Goal: Information Seeking & Learning: Learn about a topic

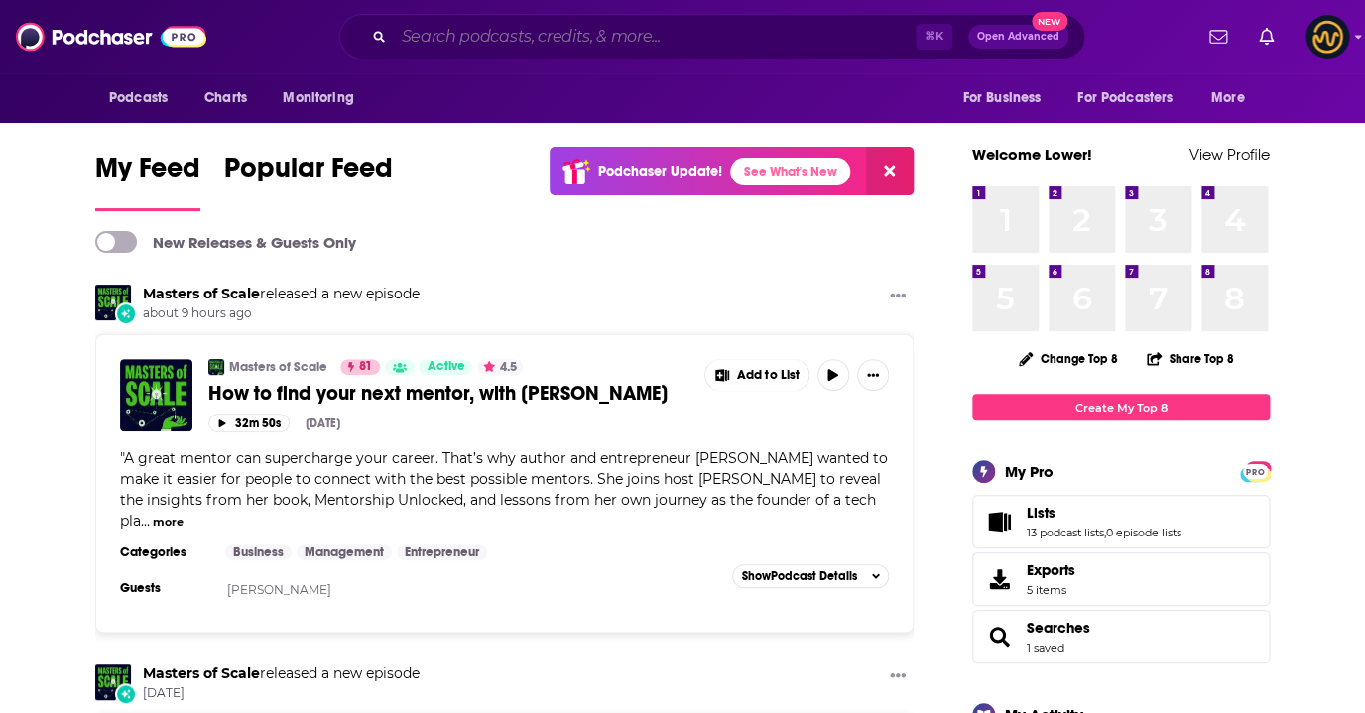
click at [574, 41] on input "Search podcasts, credits, & more..." at bounding box center [655, 37] width 522 height 32
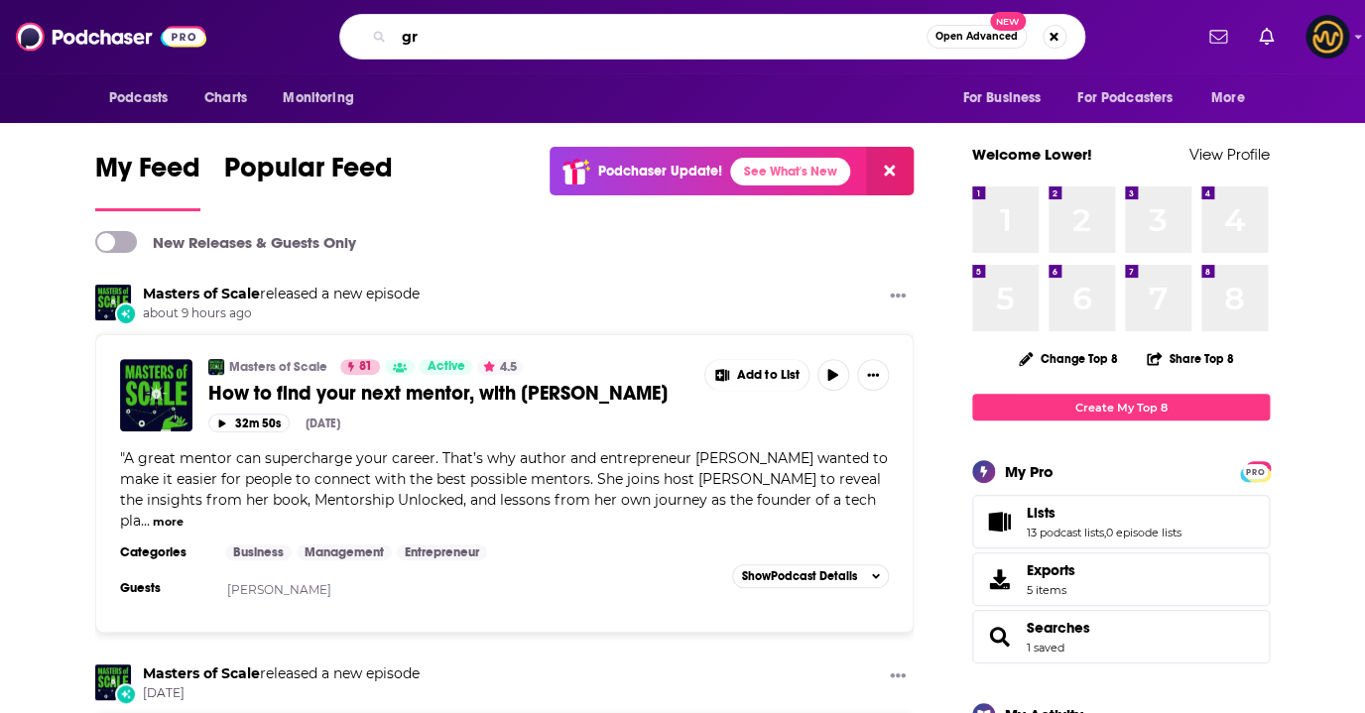
type input "g"
type input "Growth by Design"
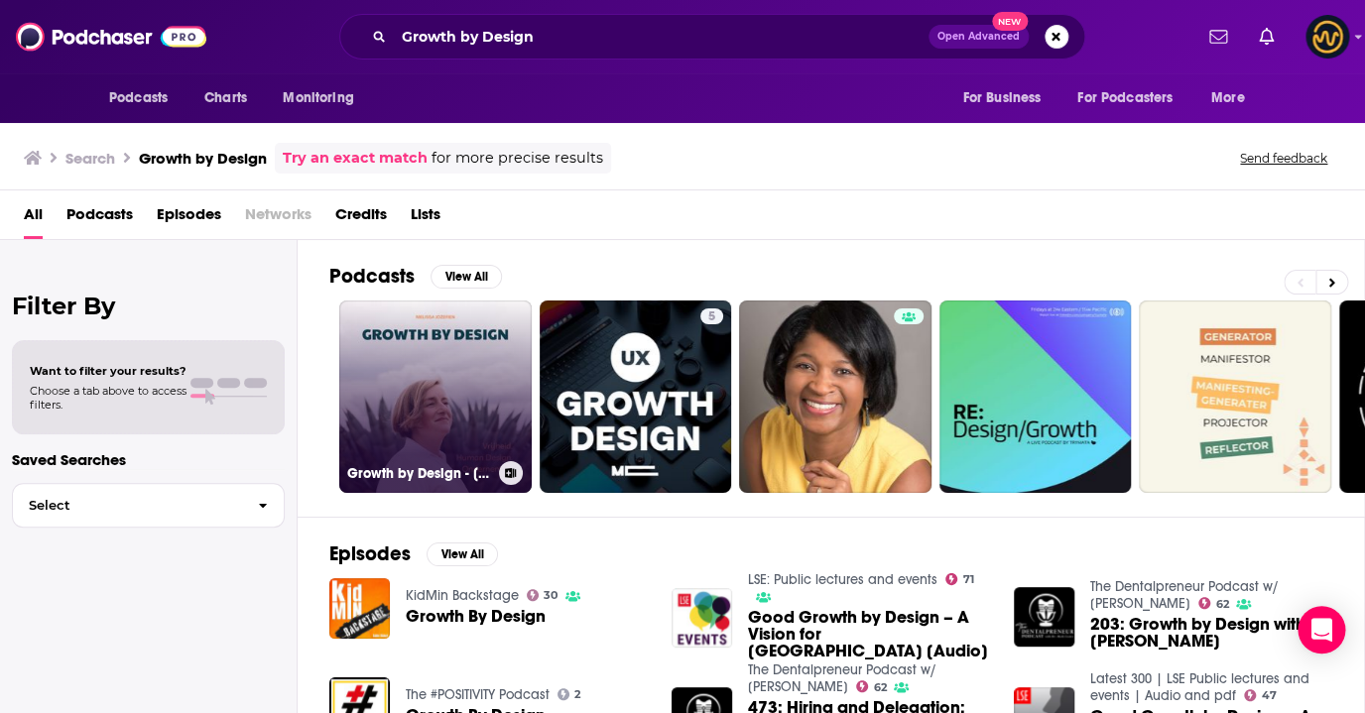
click at [432, 399] on link "Growth by Design - [PERSON_NAME]" at bounding box center [435, 397] width 192 height 192
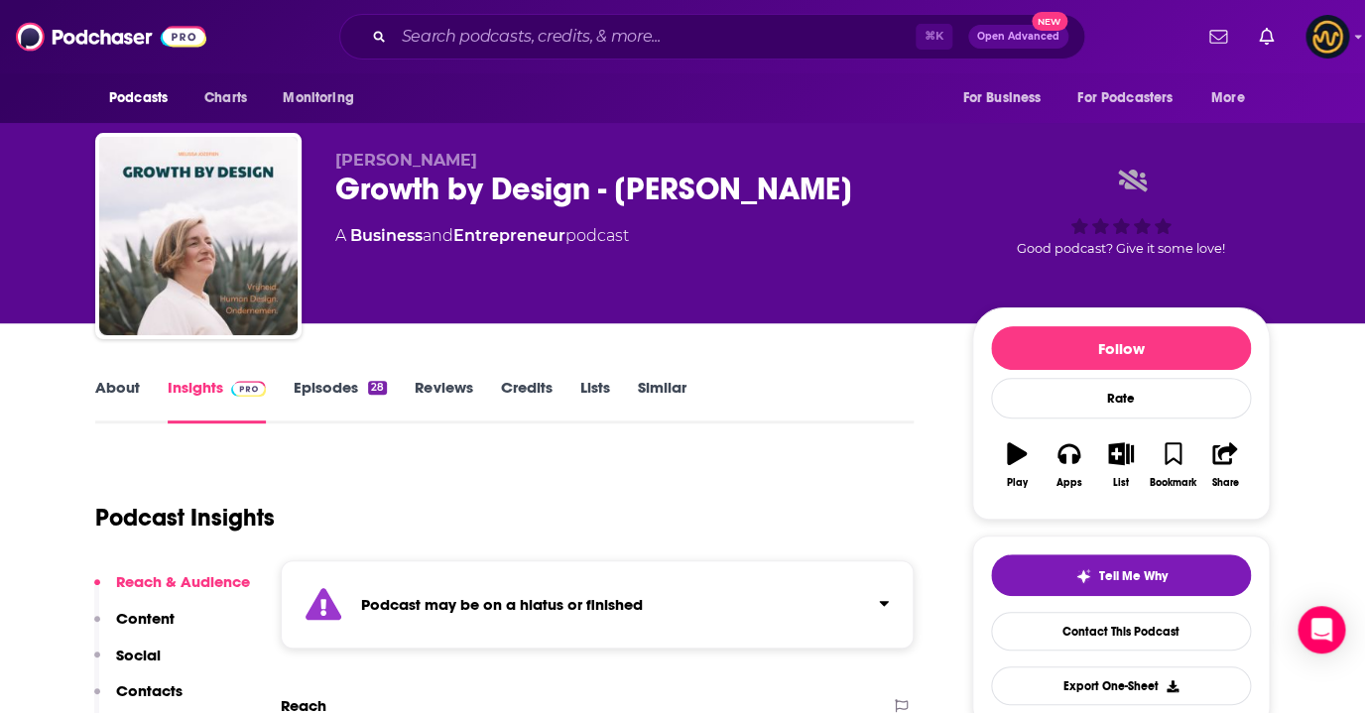
scroll to position [47, 0]
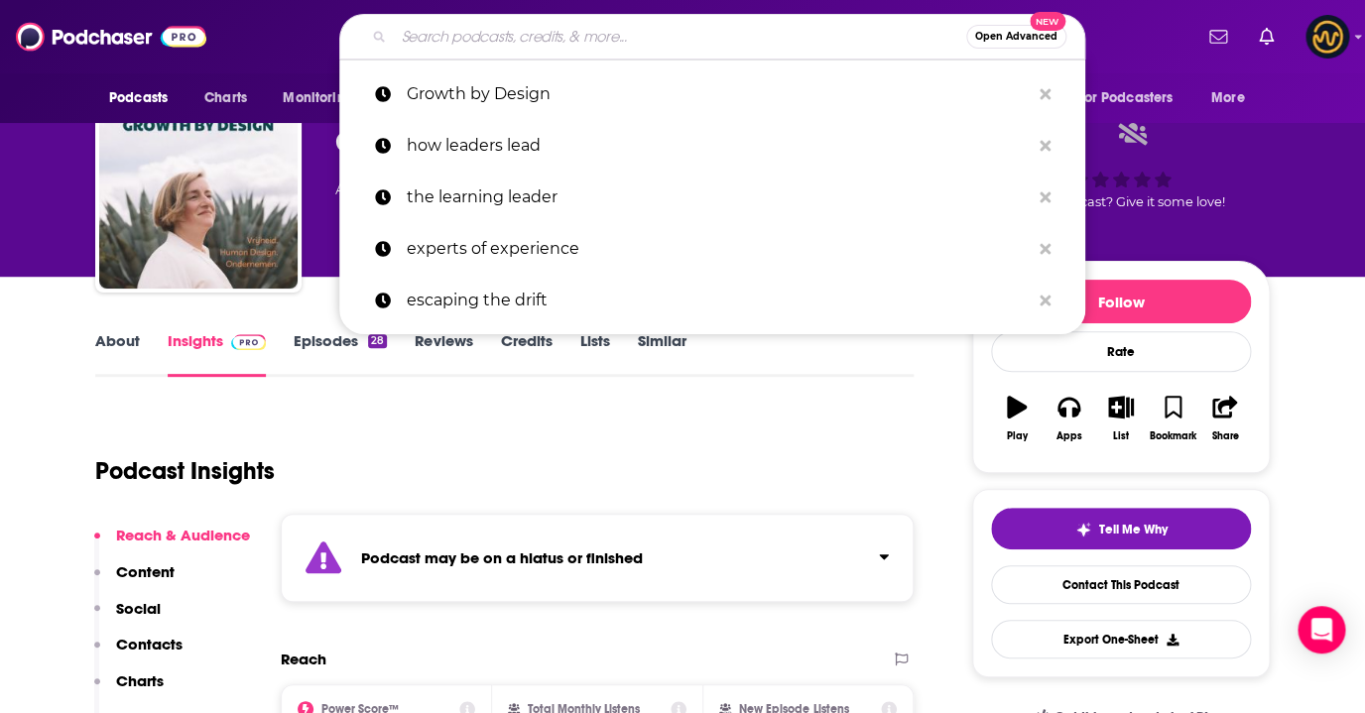
click at [503, 38] on input "Search podcasts, credits, & more..." at bounding box center [680, 37] width 573 height 32
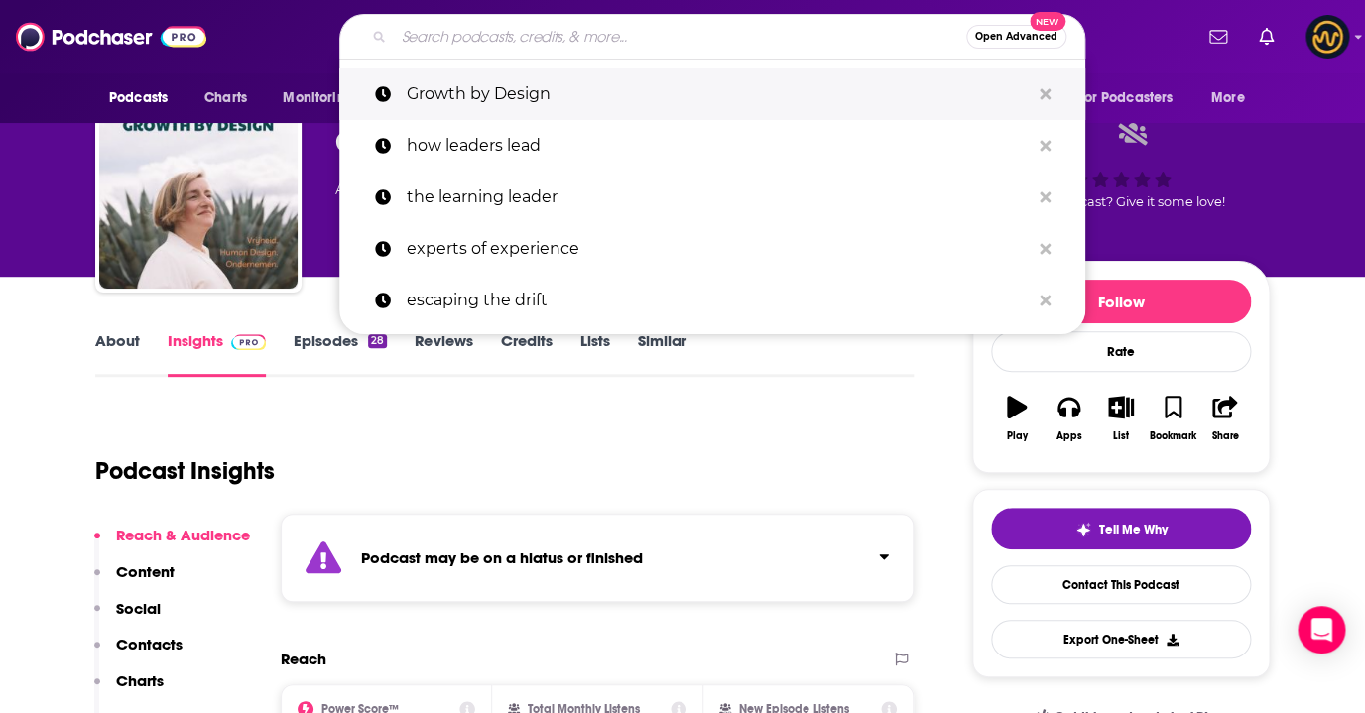
click at [503, 97] on p "Growth by Design" at bounding box center [718, 94] width 623 height 52
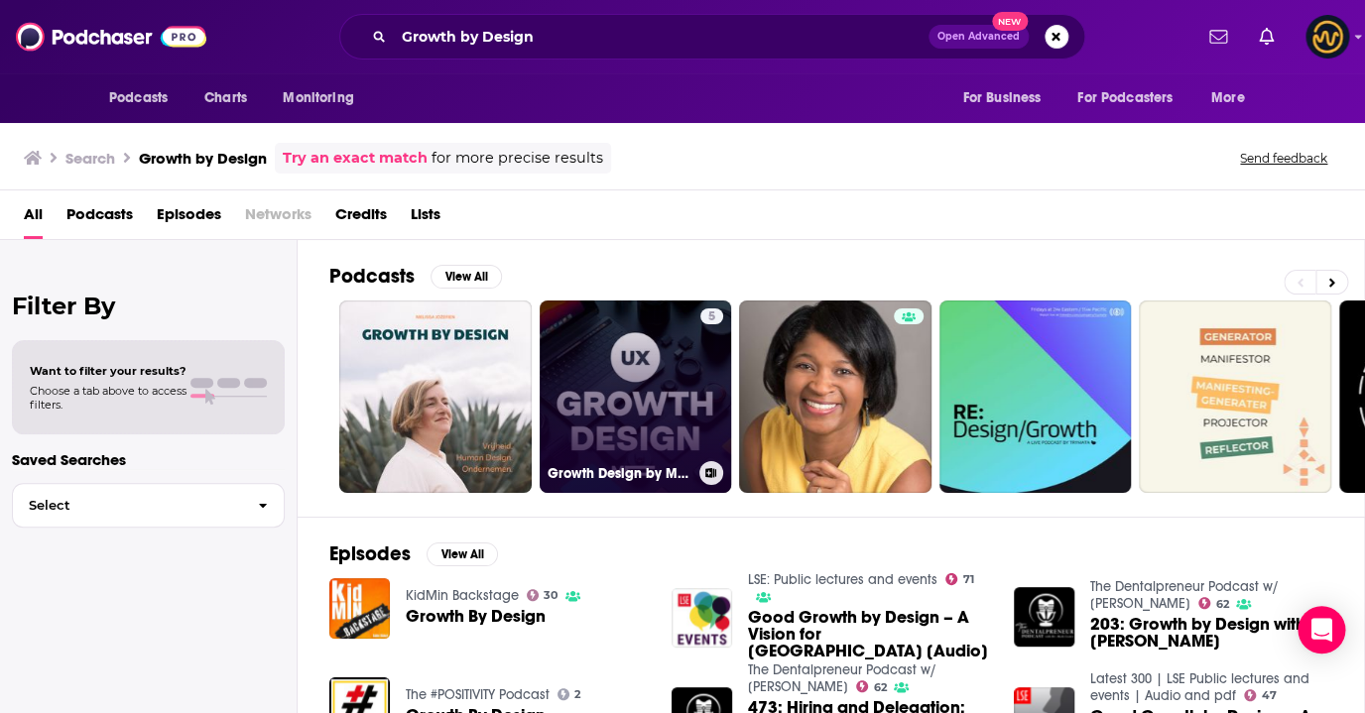
click at [619, 354] on link "5 Growth Design by Moretag Agency" at bounding box center [636, 397] width 192 height 192
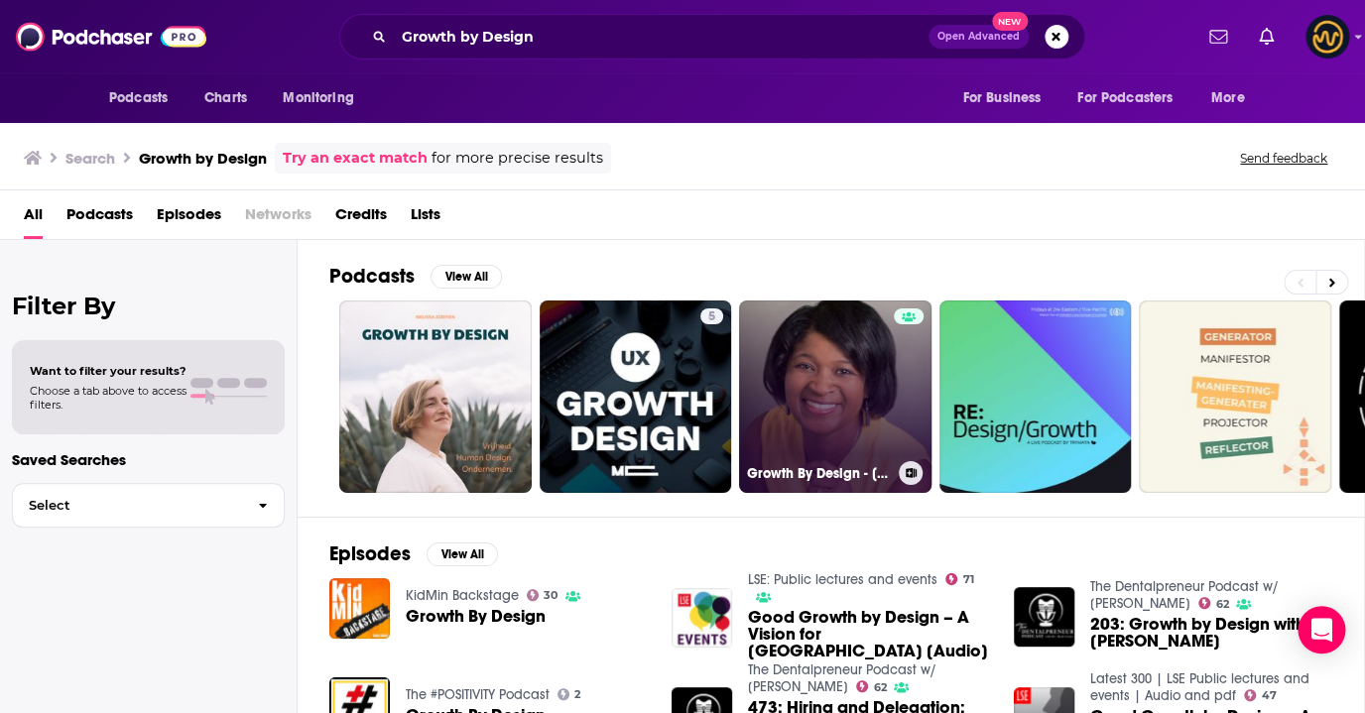
click at [831, 373] on link "Growth By Design - [PERSON_NAME] Lead" at bounding box center [835, 397] width 192 height 192
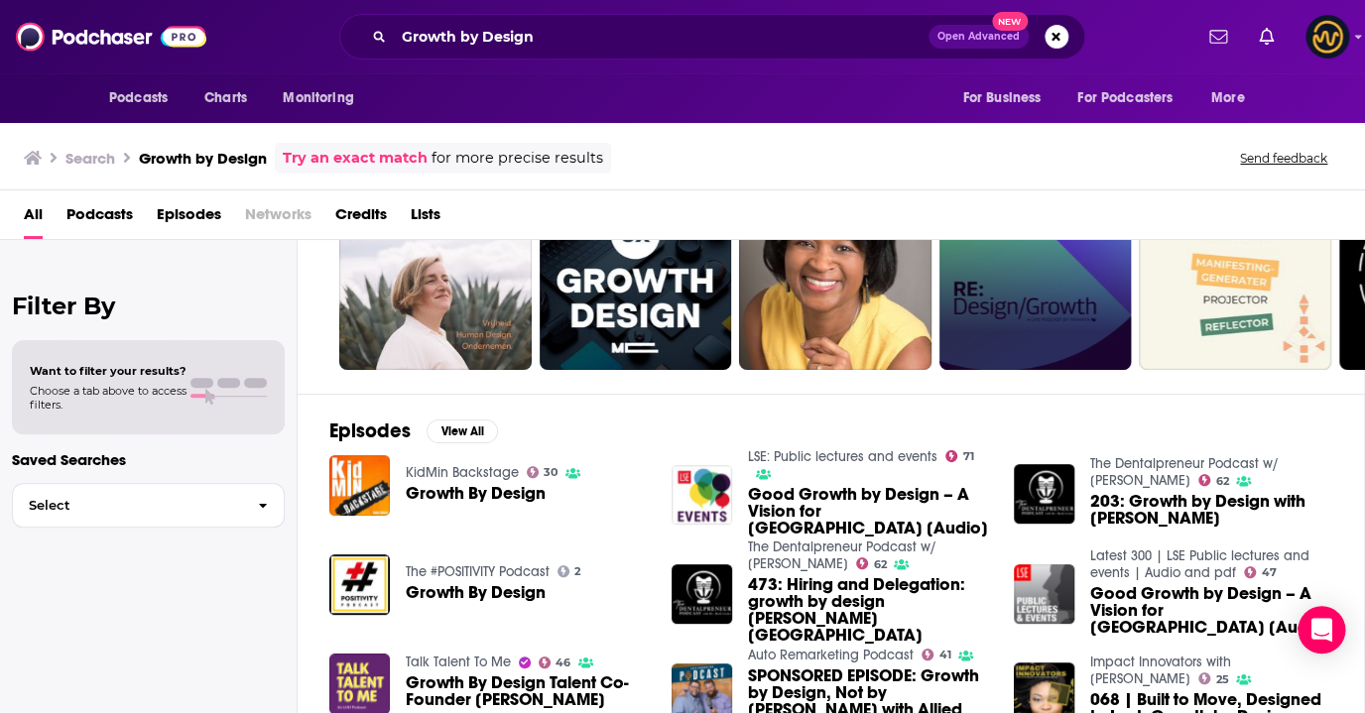
scroll to position [124, 0]
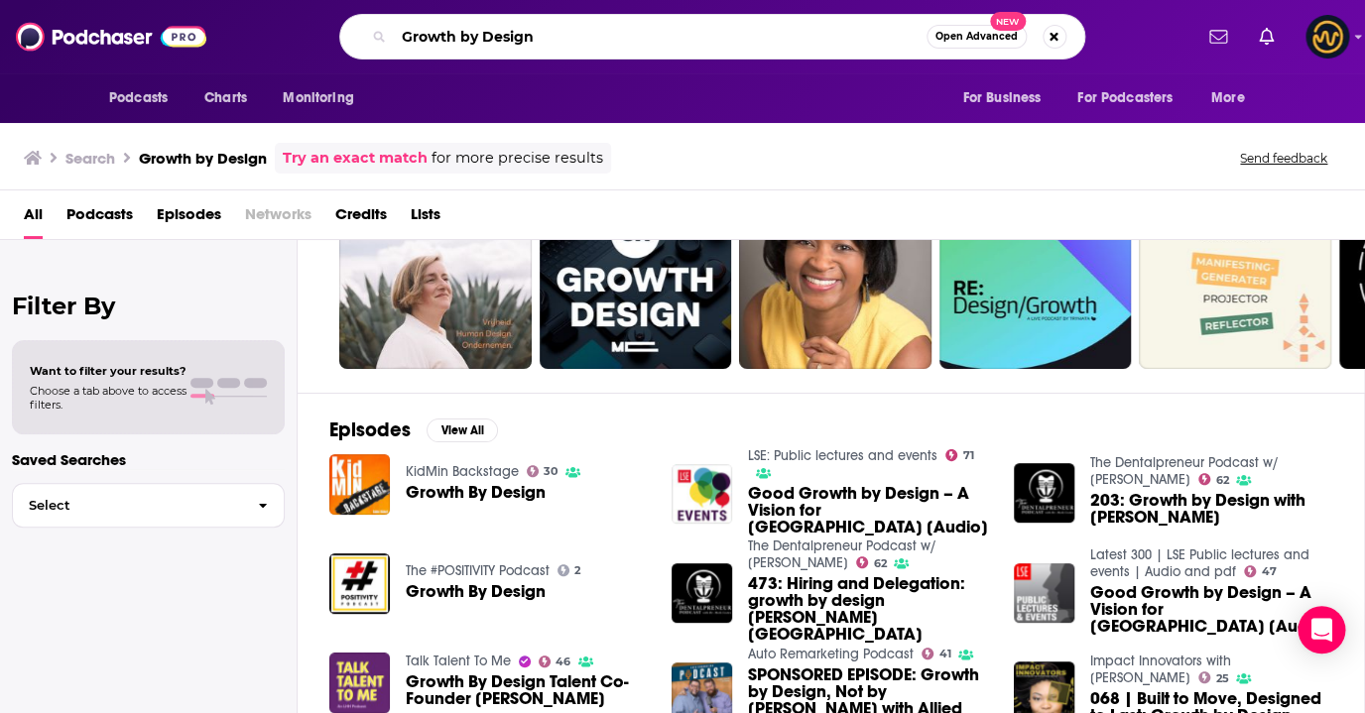
click at [557, 41] on input "Growth by Design" at bounding box center [660, 37] width 533 height 32
drag, startPoint x: 557, startPoint y: 41, endPoint x: 386, endPoint y: 31, distance: 171.0
click at [394, 31] on input "Growth by Design" at bounding box center [660, 37] width 533 height 32
type input "Designed to Scale"
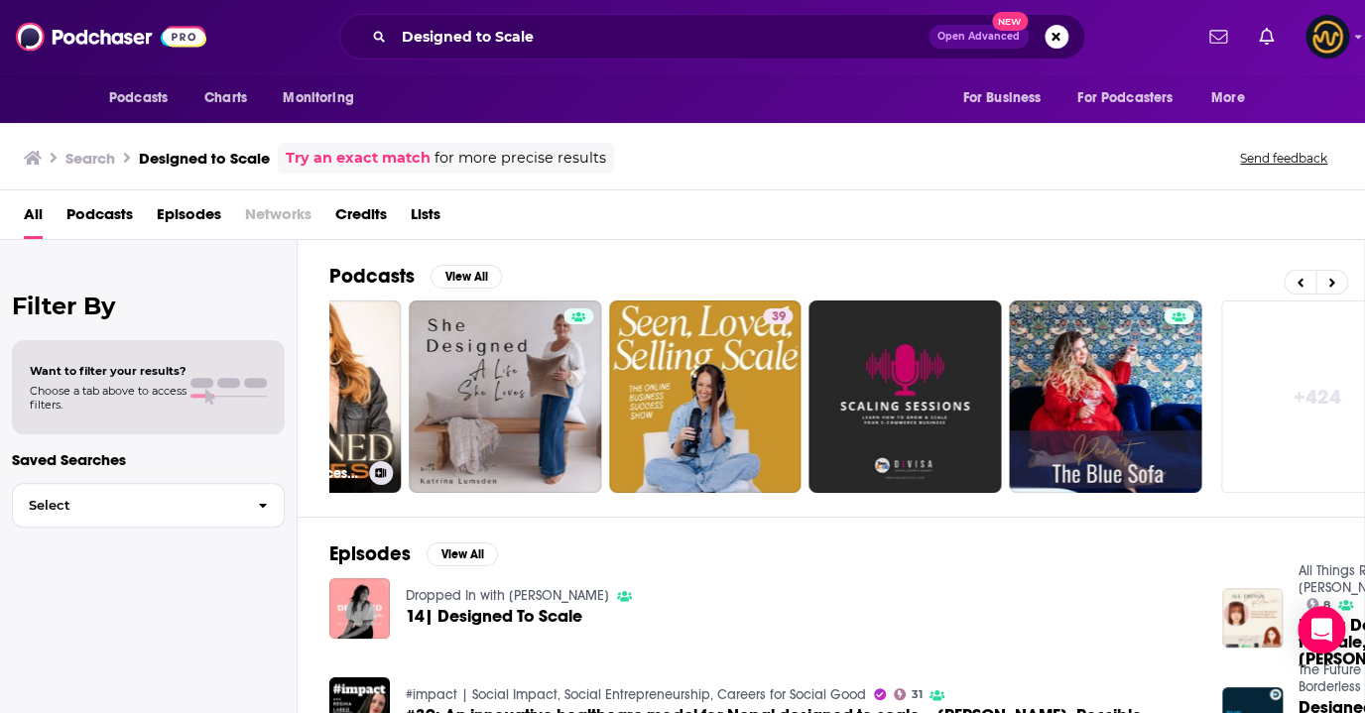
scroll to position [0, 787]
